Goal: Information Seeking & Learning: Learn about a topic

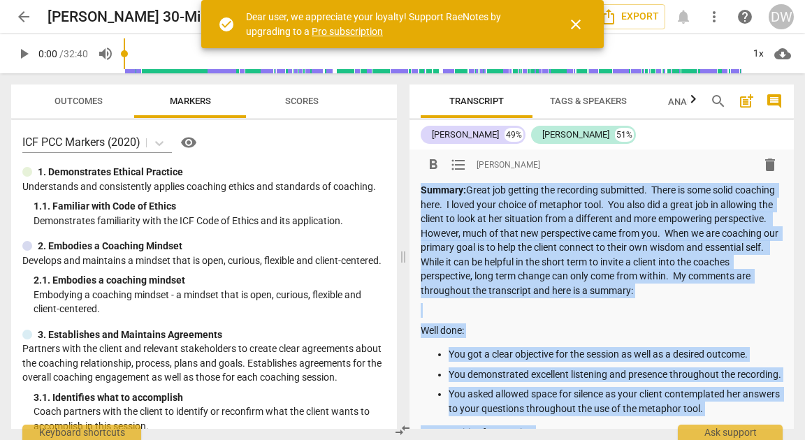
scroll to position [494, 0]
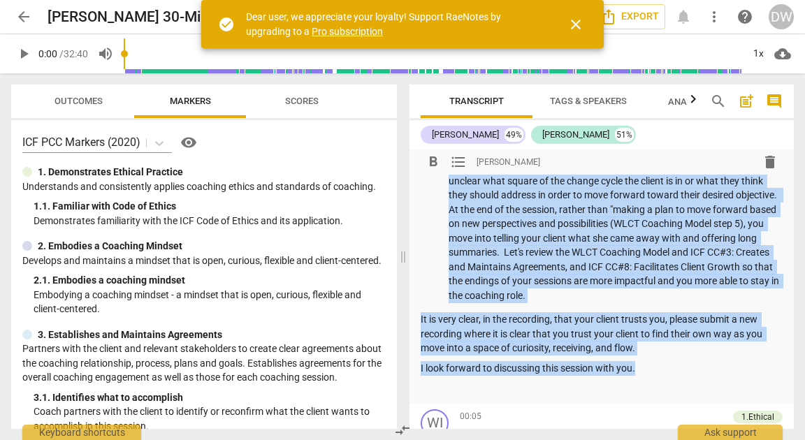
click at [574, 20] on span "close" at bounding box center [576, 24] width 17 height 17
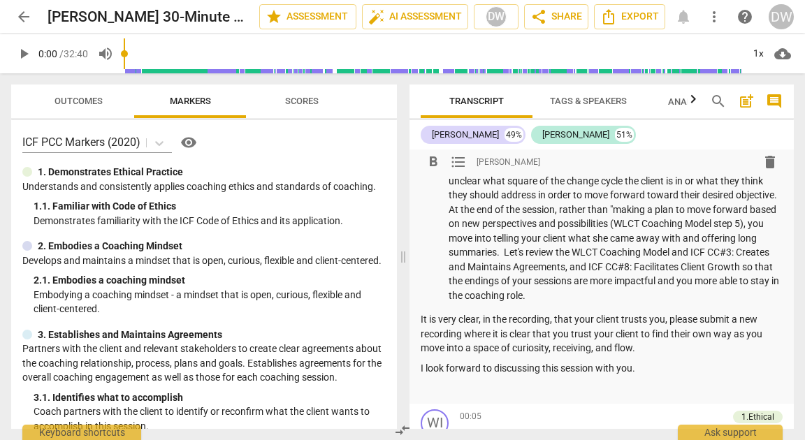
click at [510, 226] on p "I did not see the WLCT Coaching Model demonstrated completely. I am unclear wha…" at bounding box center [616, 230] width 334 height 143
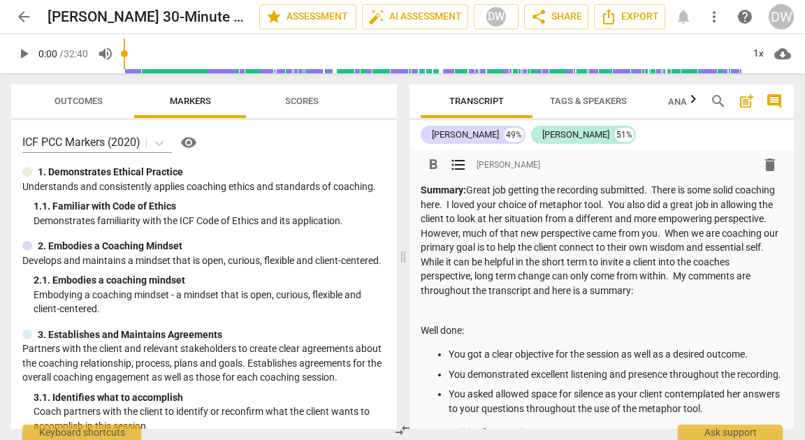
click at [22, 14] on span "arrow_back" at bounding box center [23, 16] width 17 height 17
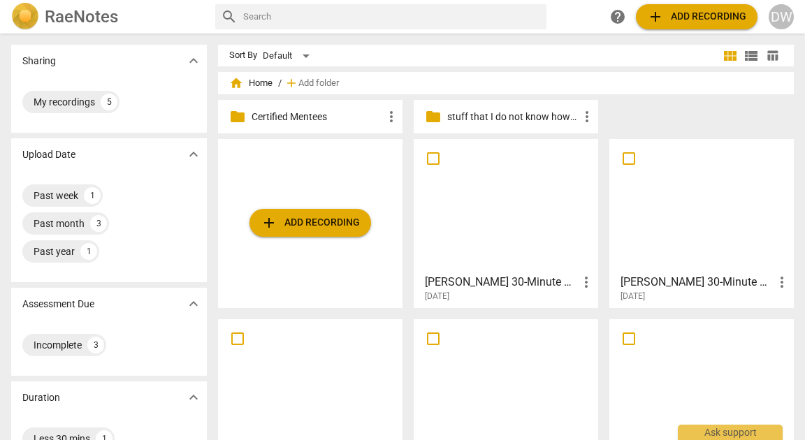
click at [662, 206] on div at bounding box center [701, 206] width 175 height 124
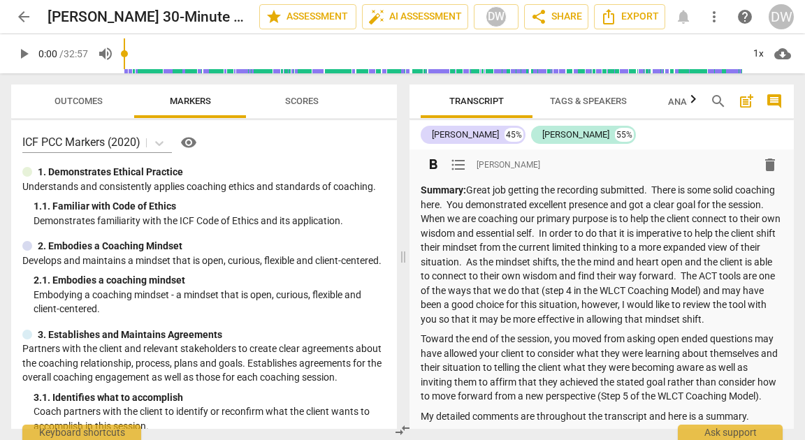
click at [508, 212] on p "Summary: Great job getting the recording submitted. There is some solid coachin…" at bounding box center [602, 254] width 362 height 143
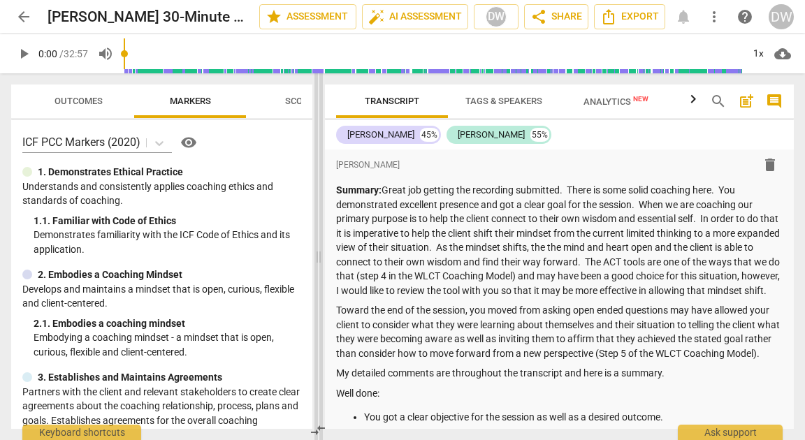
drag, startPoint x: 401, startPoint y: 261, endPoint x: 317, endPoint y: 281, distance: 86.3
click at [317, 281] on span at bounding box center [319, 256] width 8 height 367
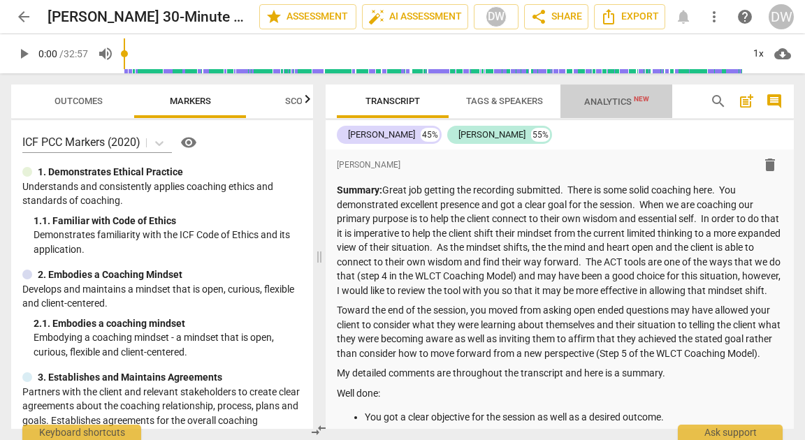
click at [617, 100] on span "Analytics New" at bounding box center [616, 101] width 65 height 10
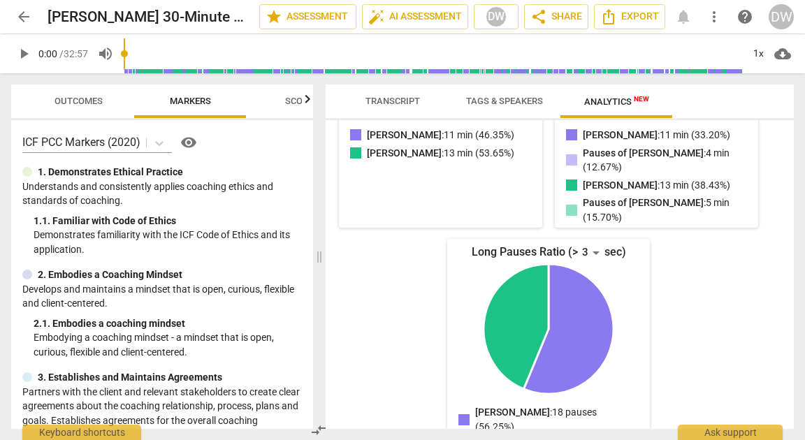
scroll to position [317, 0]
click at [371, 96] on span "Transcript" at bounding box center [393, 101] width 55 height 10
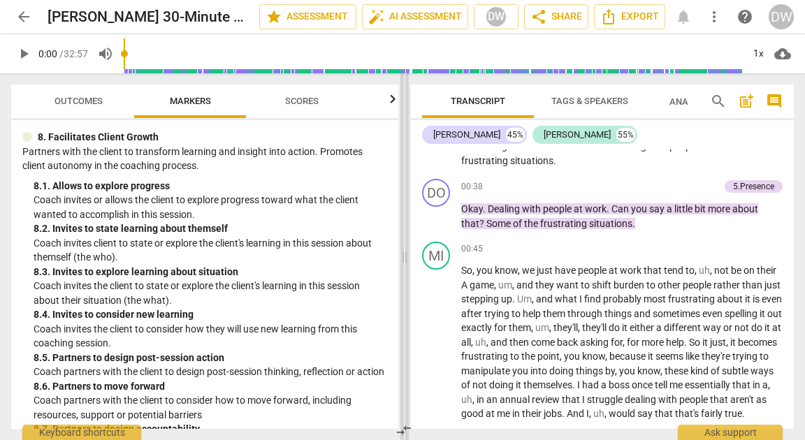
scroll to position [1614, 0]
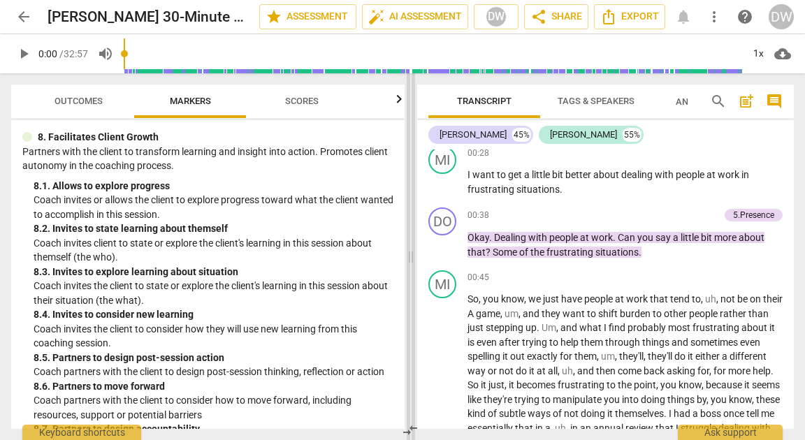
drag, startPoint x: 319, startPoint y: 260, endPoint x: 410, endPoint y: 250, distance: 92.1
click at [410, 250] on span at bounding box center [411, 256] width 8 height 367
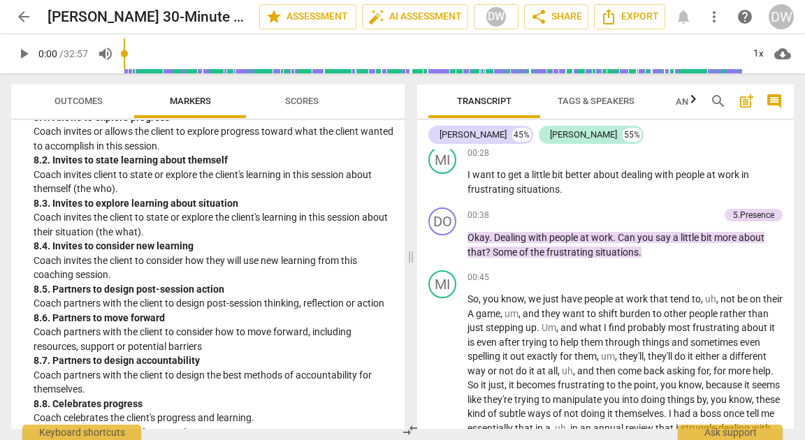
scroll to position [1732, 0]
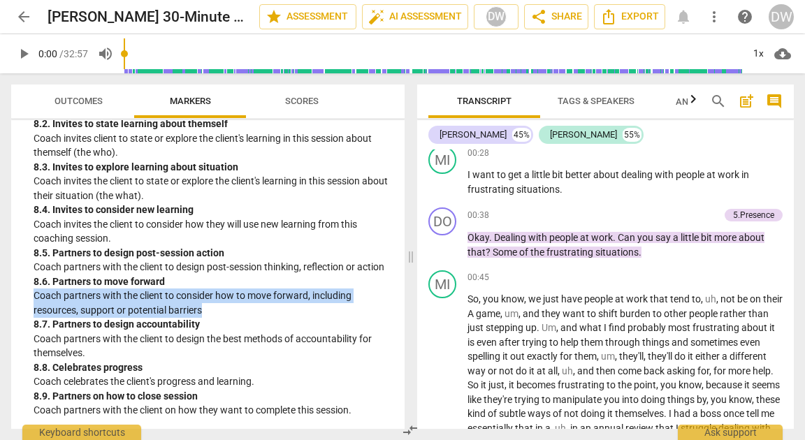
drag, startPoint x: 34, startPoint y: 298, endPoint x: 212, endPoint y: 310, distance: 179.4
click at [212, 310] on p "Coach partners with the client to consider how to move forward, including resou…" at bounding box center [214, 303] width 360 height 29
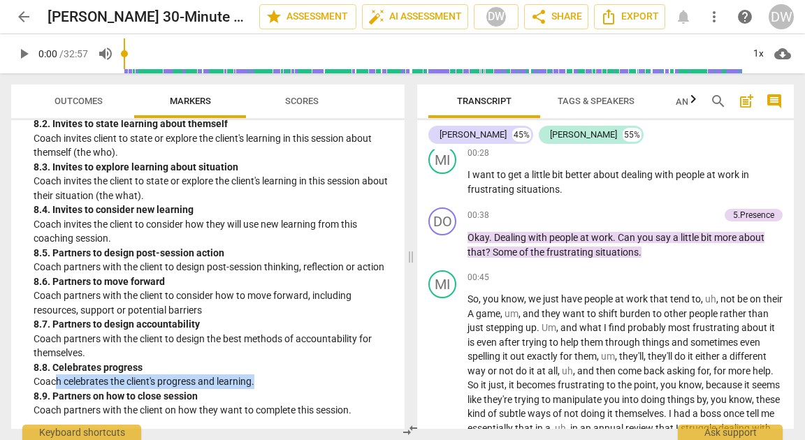
drag, startPoint x: 56, startPoint y: 383, endPoint x: 269, endPoint y: 387, distance: 213.2
click at [269, 387] on p "Coach celebrates the client's progress and learning." at bounding box center [214, 382] width 360 height 15
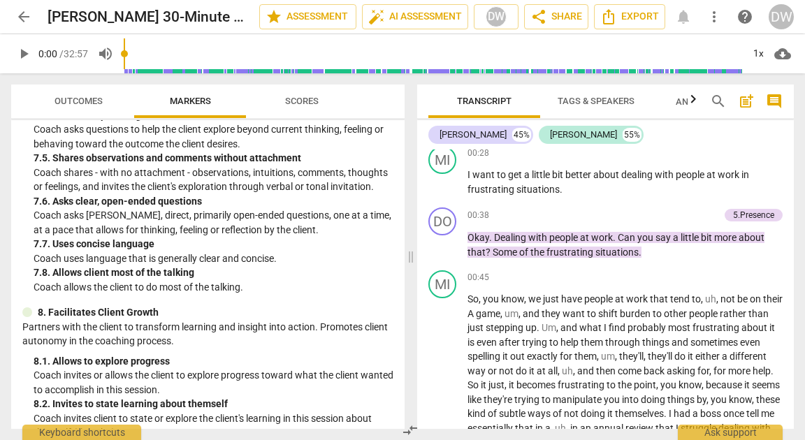
scroll to position [1438, 0]
